Goal: Task Accomplishment & Management: Manage account settings

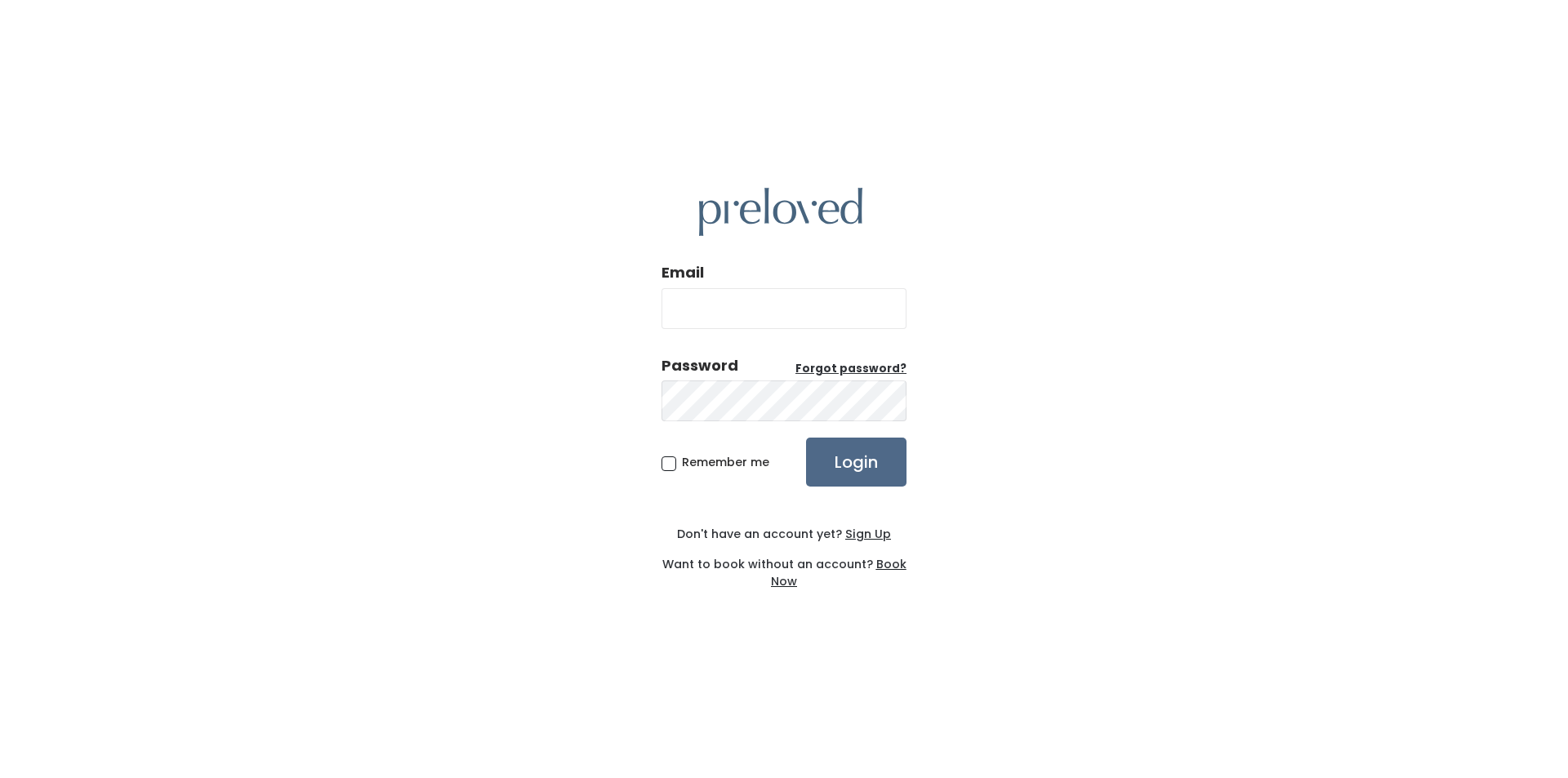
type input "feistybritches@gmail.com"
click at [861, 455] on input "Login" at bounding box center [856, 461] width 101 height 49
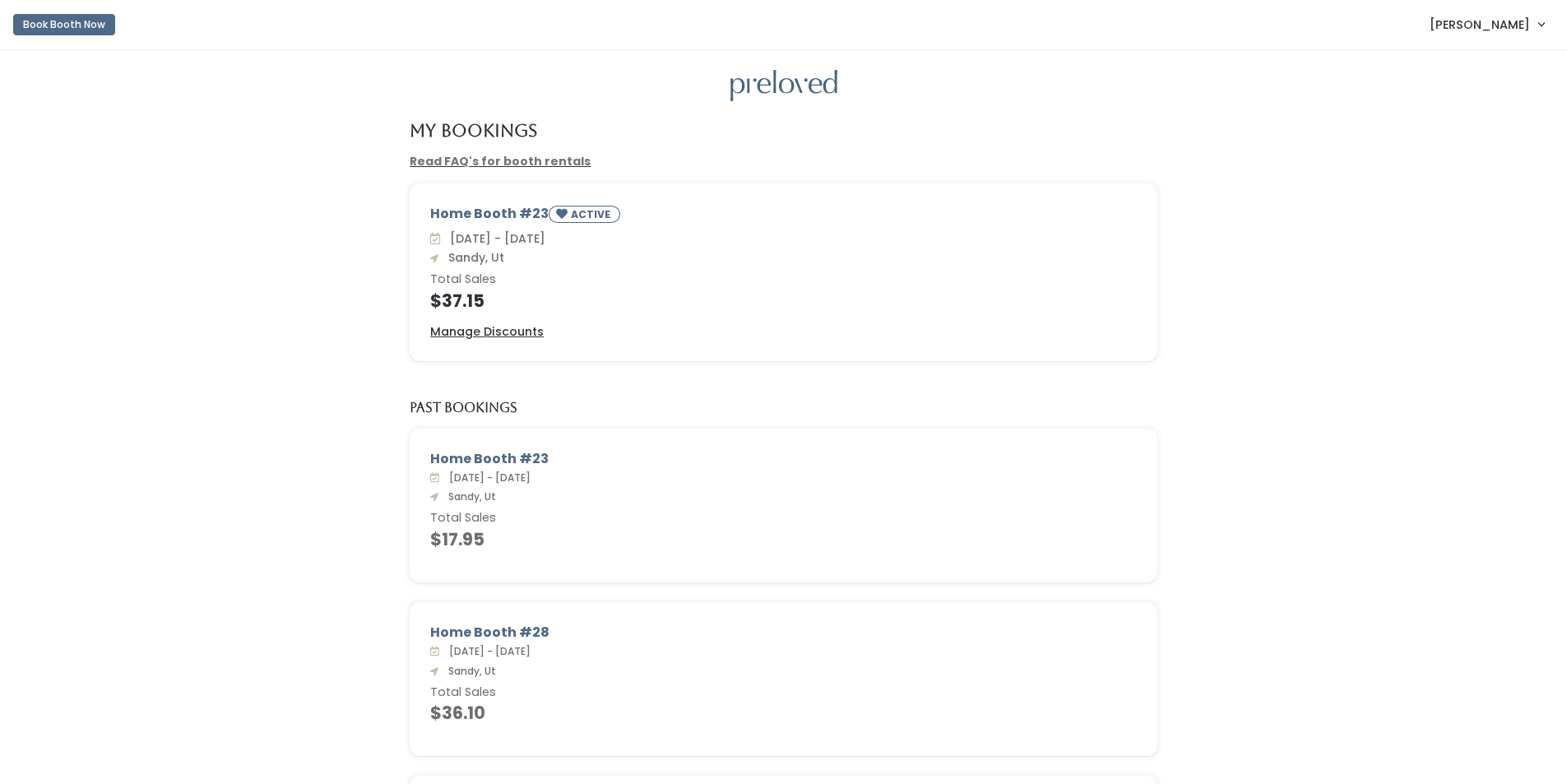
click at [1490, 23] on span "Jackie Sweeden" at bounding box center [1480, 24] width 100 height 18
drag, startPoint x: 1466, startPoint y: 140, endPoint x: 1036, endPoint y: 1, distance: 451.9
click at [1463, 139] on button "Logout" at bounding box center [1486, 139] width 147 height 30
